Goal: Find specific page/section: Find specific page/section

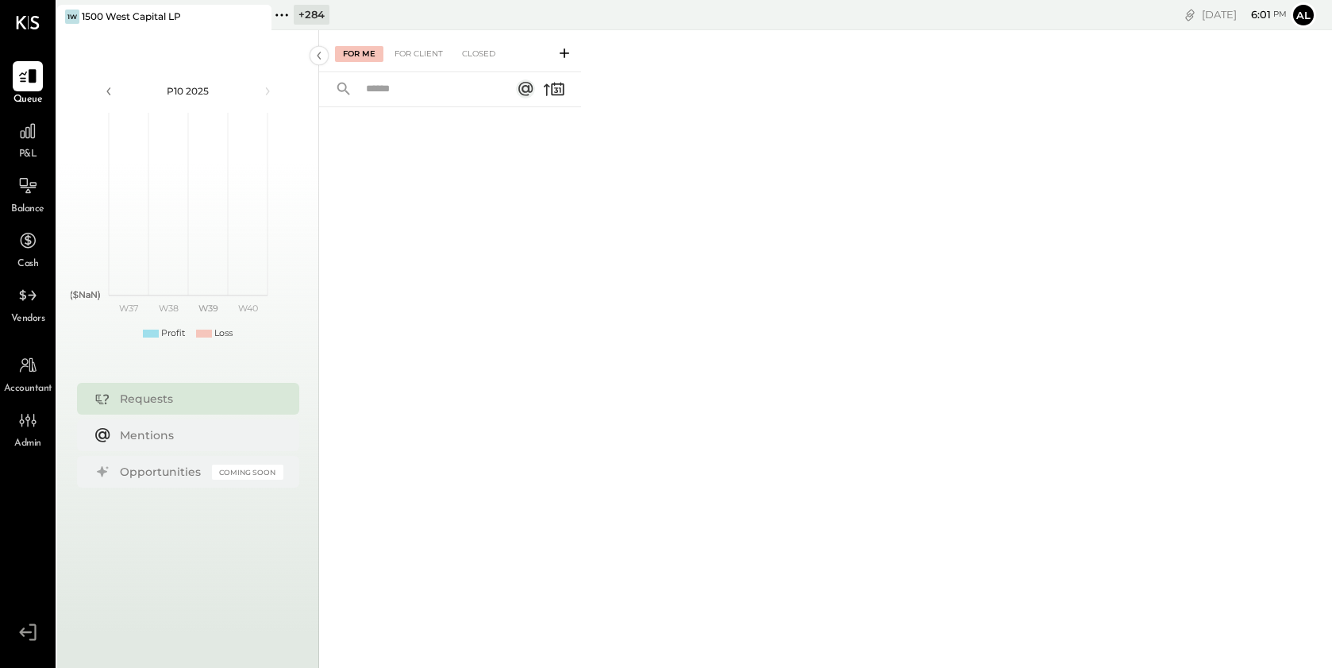
click at [560, 48] on icon at bounding box center [564, 53] width 16 height 16
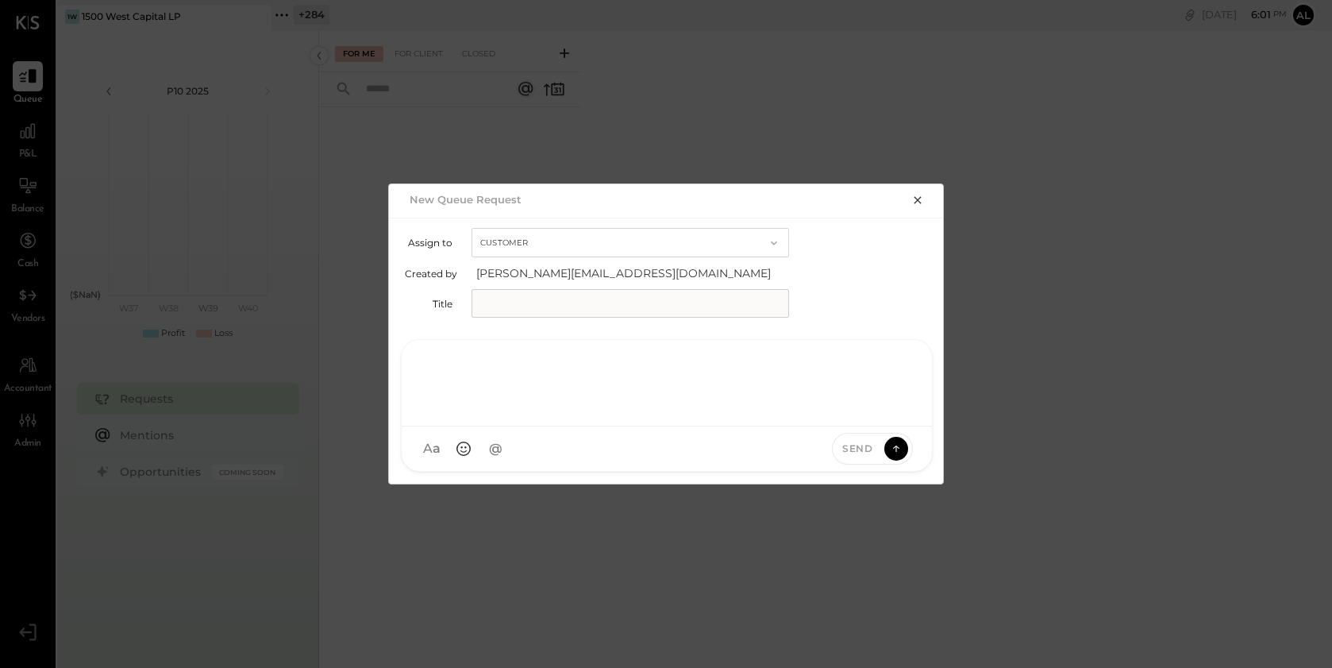
click at [826, 412] on div at bounding box center [667, 381] width 498 height 64
click at [593, 311] on input "text" at bounding box center [631, 303] width 318 height 29
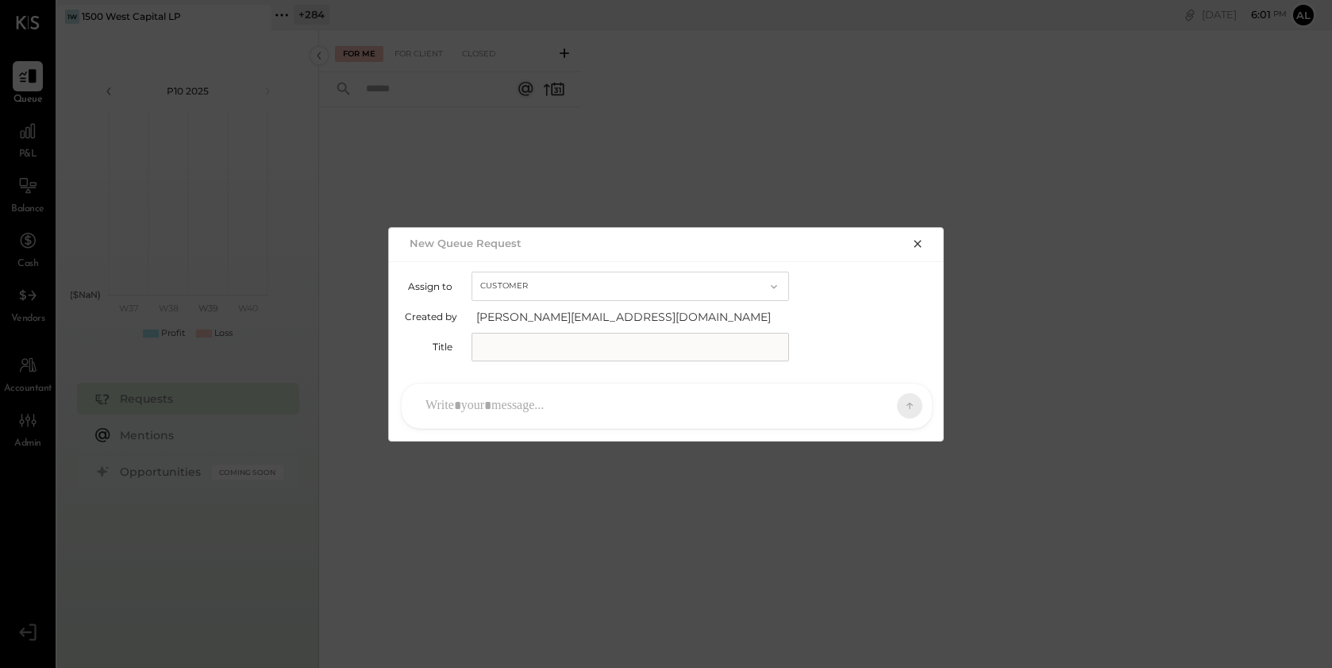
click at [714, 286] on button "Customer" at bounding box center [631, 285] width 318 height 29
click at [687, 325] on div "Accountant" at bounding box center [630, 314] width 316 height 29
click at [922, 244] on icon "button" at bounding box center [917, 243] width 13 height 13
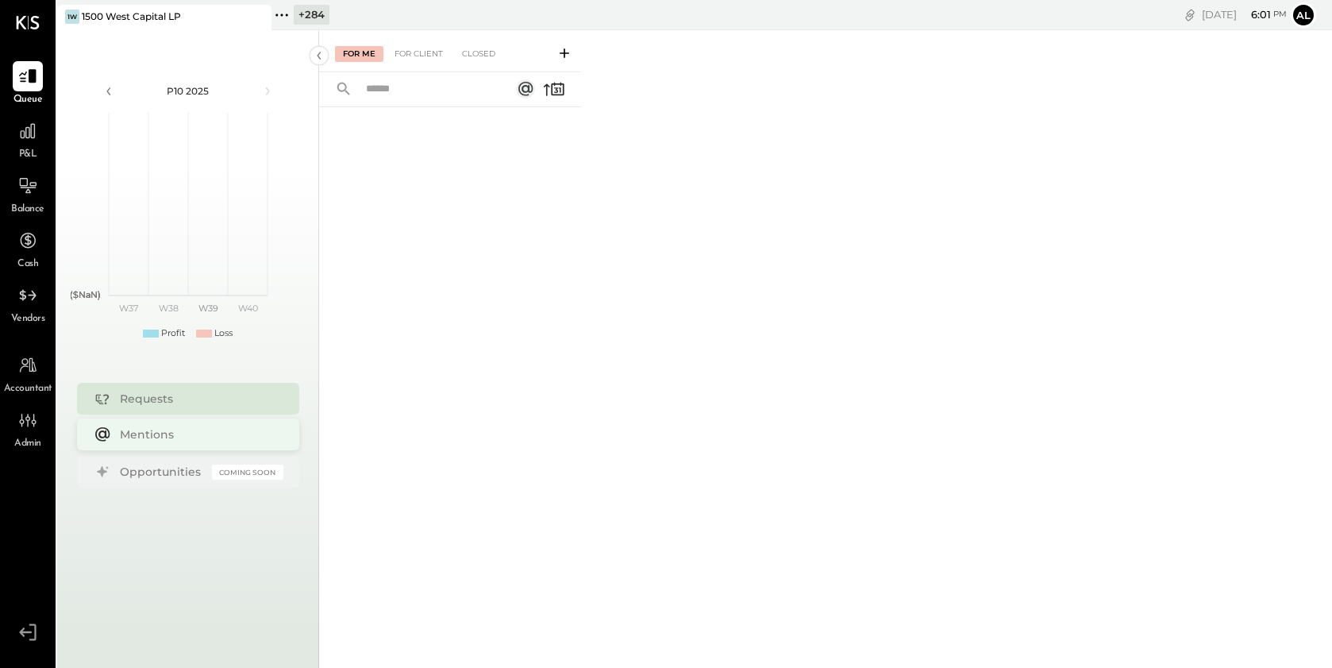
click at [167, 429] on div "Mentions" at bounding box center [198, 434] width 156 height 16
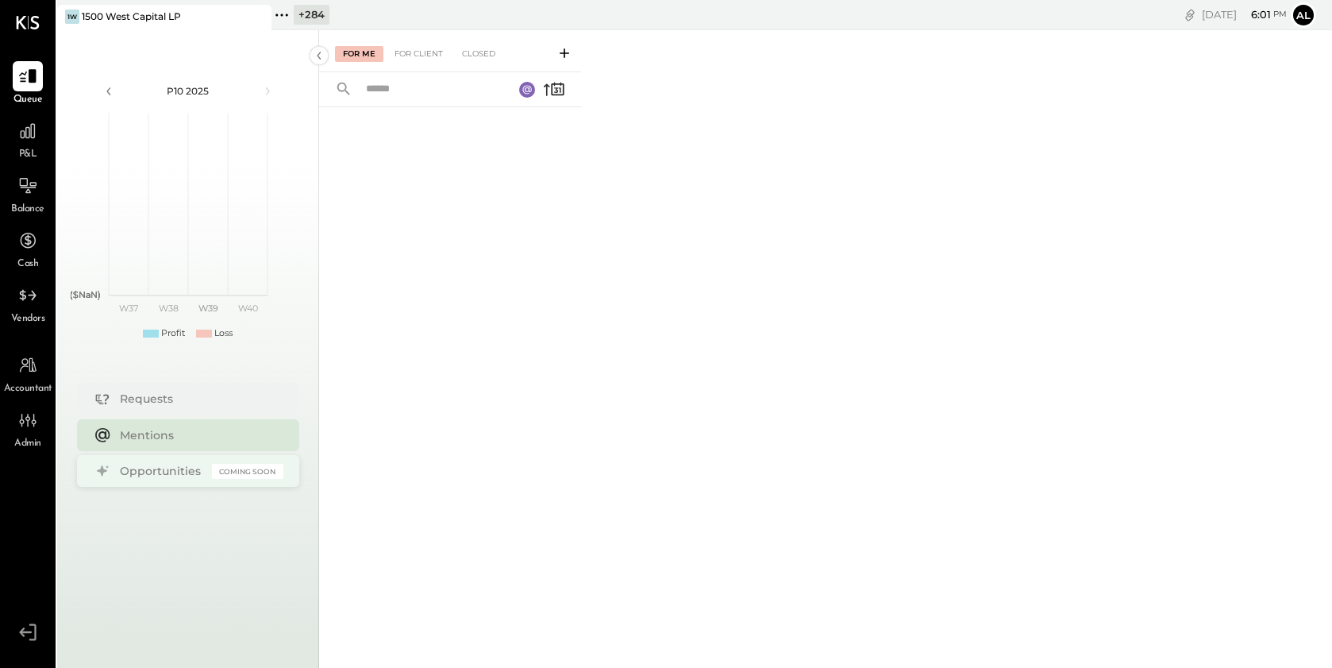
click at [153, 480] on div "Opportunities Coming Soon" at bounding box center [188, 471] width 222 height 32
click at [424, 56] on div "For Client" at bounding box center [419, 54] width 64 height 16
click at [505, 56] on div "For Me For Client Closed" at bounding box center [439, 54] width 209 height 16
click at [17, 144] on div at bounding box center [28, 131] width 30 height 30
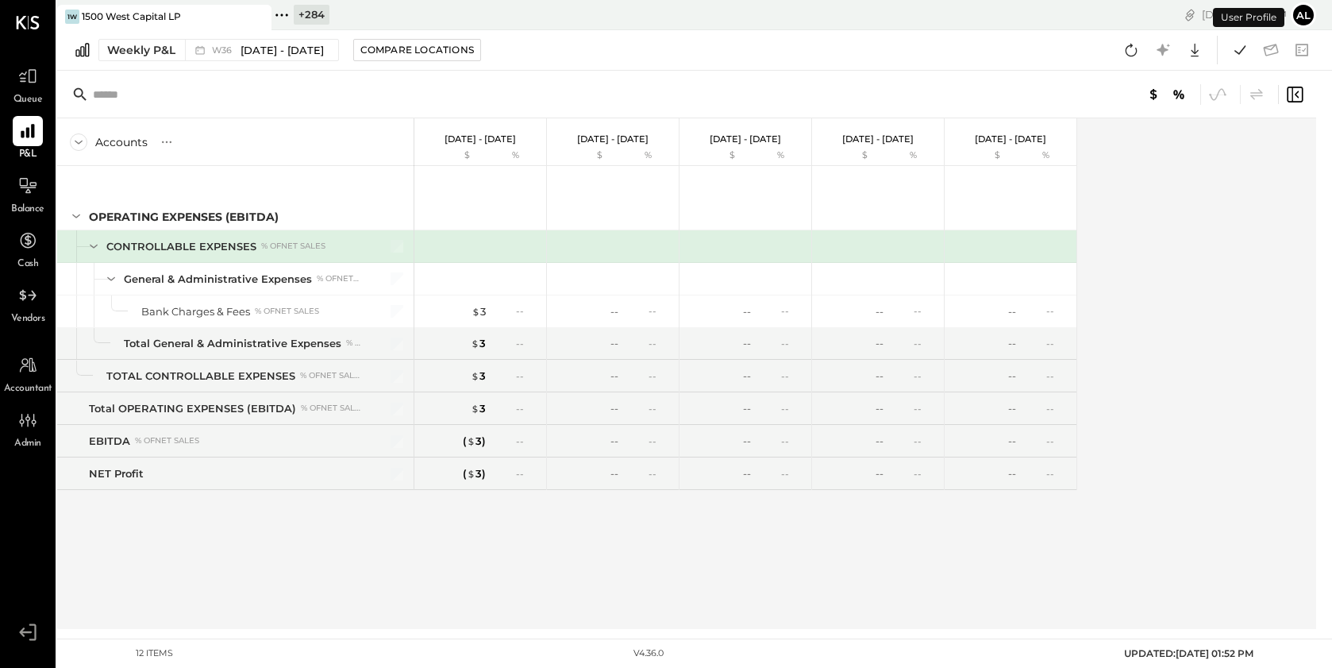
click at [283, 10] on icon at bounding box center [281, 15] width 21 height 21
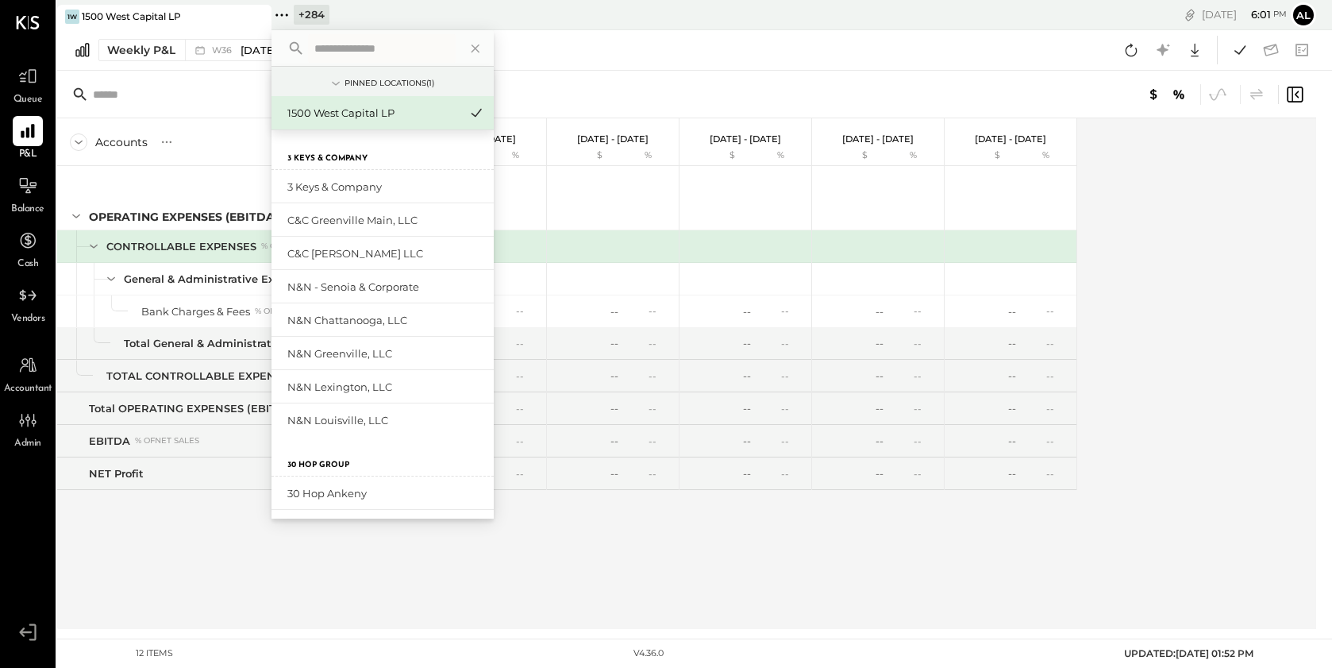
type input "*"
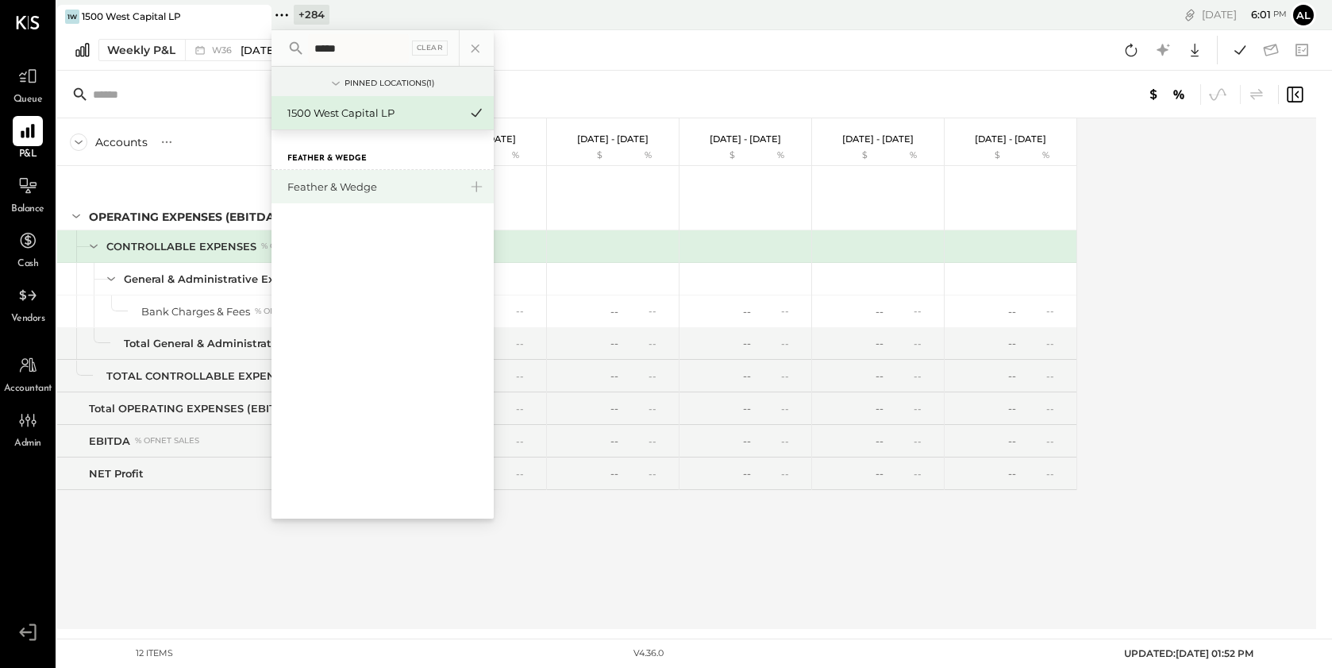
type input "*****"
click at [318, 181] on div "Feather & Wedge" at bounding box center [372, 186] width 171 height 15
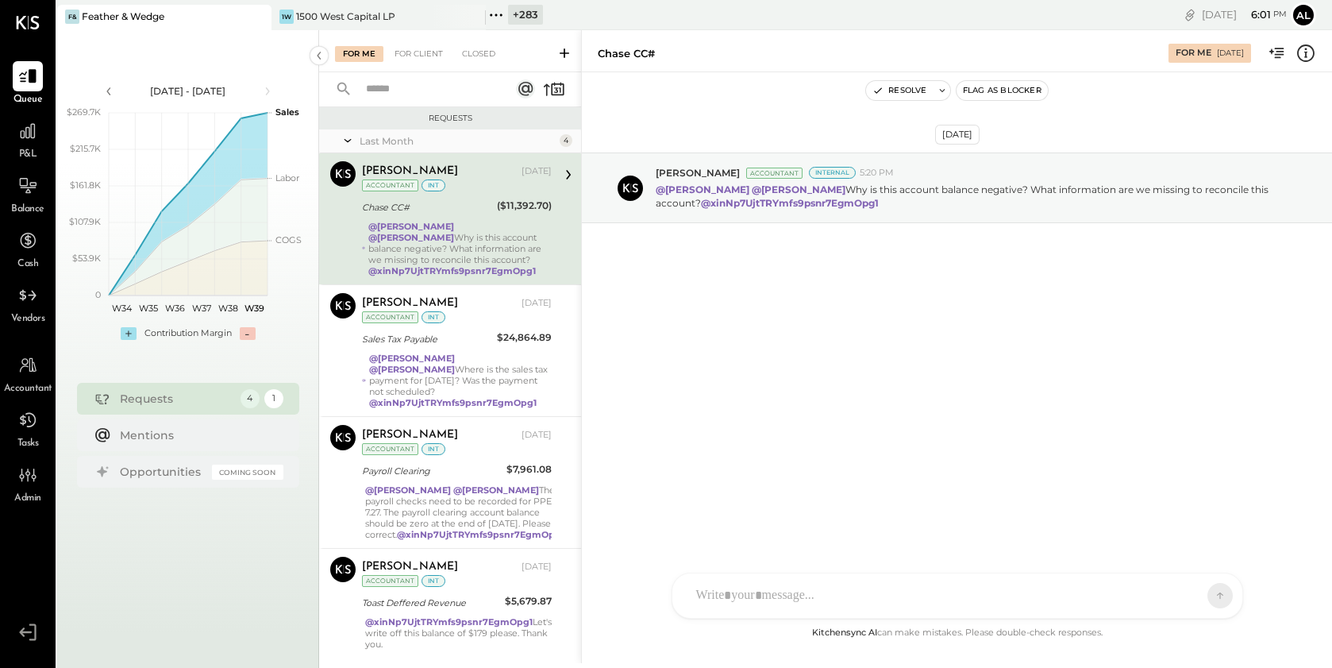
click at [433, 36] on div "For Me For Client Closed" at bounding box center [450, 51] width 262 height 42
click at [433, 48] on div "For Client" at bounding box center [419, 54] width 64 height 16
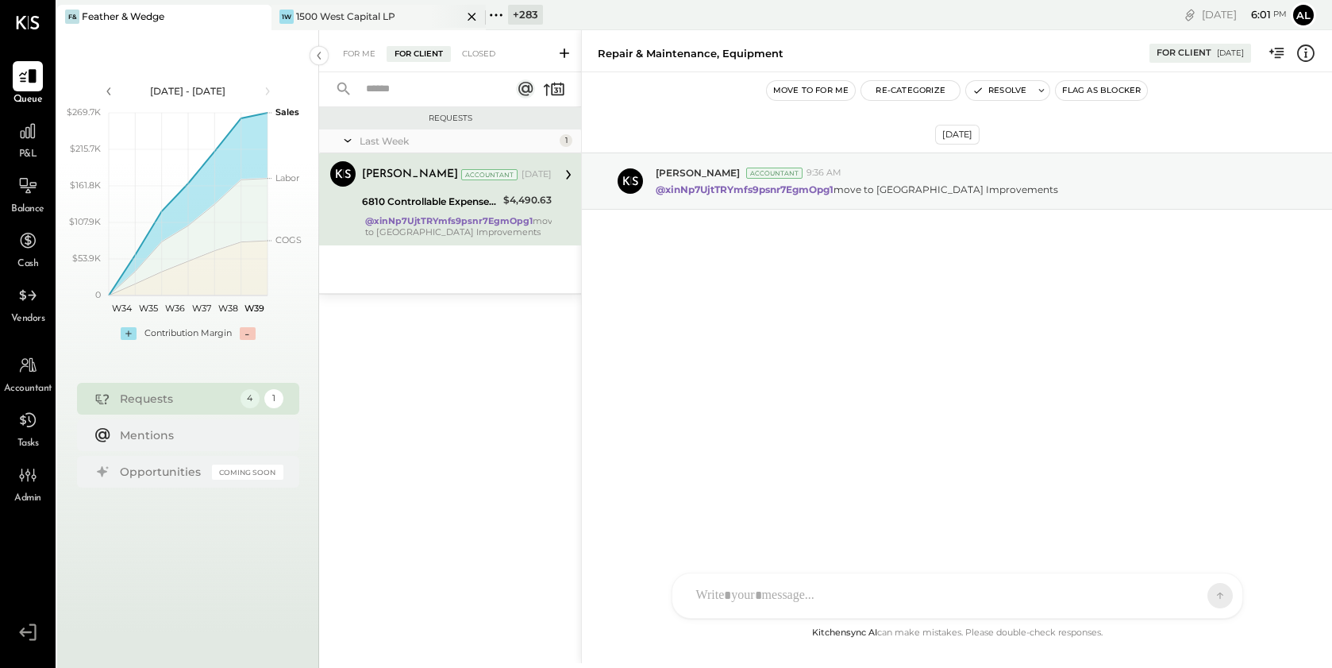
click at [473, 13] on icon at bounding box center [472, 16] width 20 height 19
